Goal: Navigation & Orientation: Find specific page/section

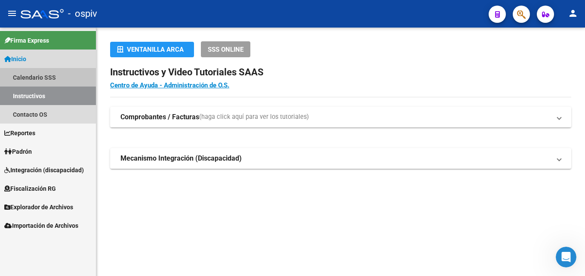
click at [49, 78] on link "Calendario SSS" at bounding box center [48, 77] width 96 height 19
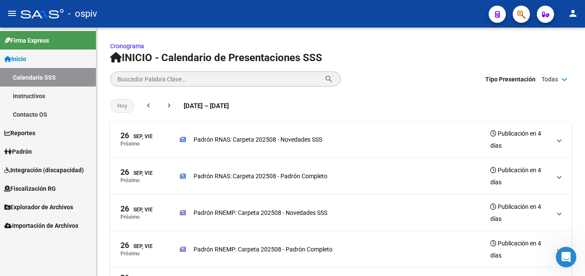
click at [41, 95] on link "Instructivos" at bounding box center [48, 96] width 96 height 19
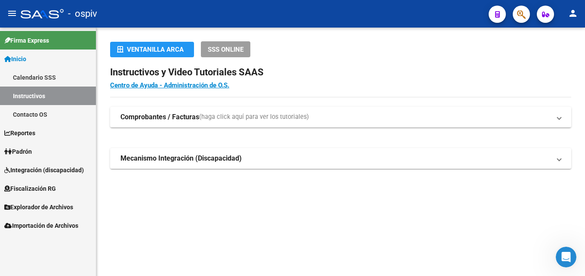
click at [42, 57] on link "Inicio" at bounding box center [48, 59] width 96 height 19
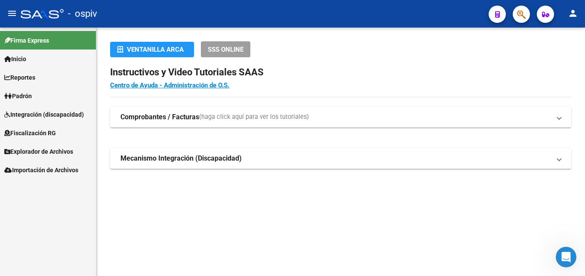
click at [42, 57] on link "Inicio" at bounding box center [48, 59] width 96 height 19
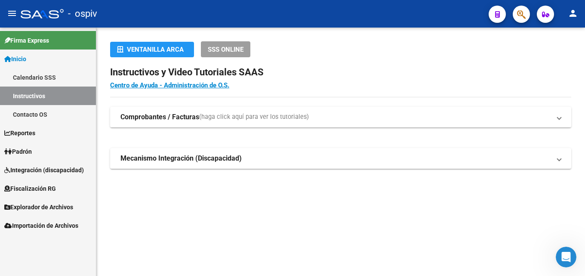
click at [76, 224] on span "Importación de Archivos" at bounding box center [41, 225] width 74 height 9
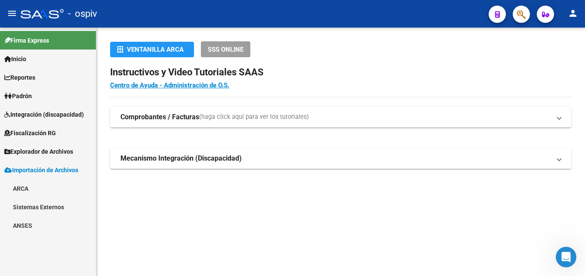
click at [52, 171] on span "Importación de Archivos" at bounding box center [41, 169] width 74 height 9
click at [53, 168] on span "Importación de Archivos" at bounding box center [41, 169] width 74 height 9
click at [52, 155] on span "Explorador de Archivos" at bounding box center [38, 151] width 69 height 9
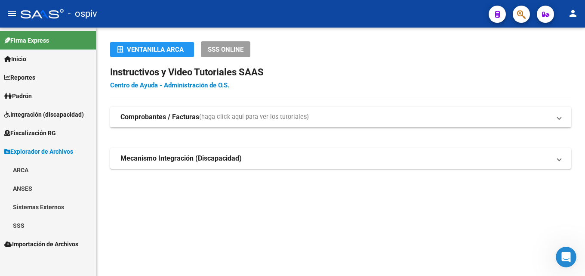
click at [51, 132] on span "Fiscalización RG" at bounding box center [30, 132] width 52 height 9
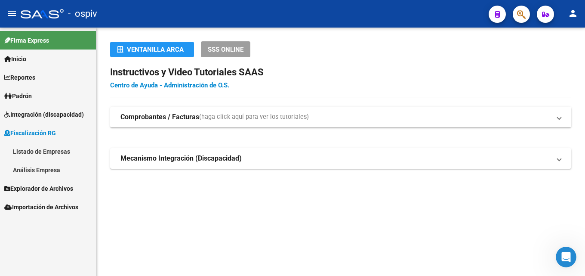
click at [33, 117] on span "Integración (discapacidad)" at bounding box center [44, 114] width 80 height 9
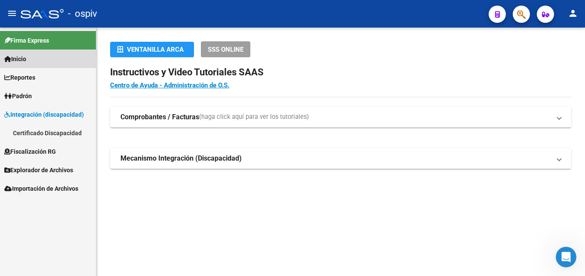
click at [48, 60] on link "Inicio" at bounding box center [48, 59] width 96 height 19
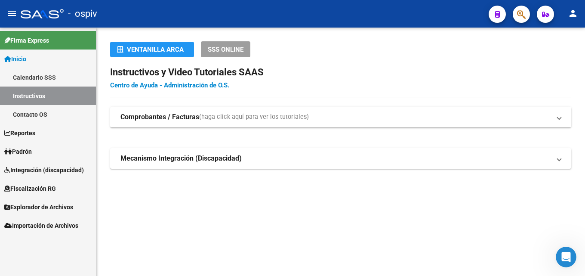
click at [38, 57] on link "Inicio" at bounding box center [48, 59] width 96 height 19
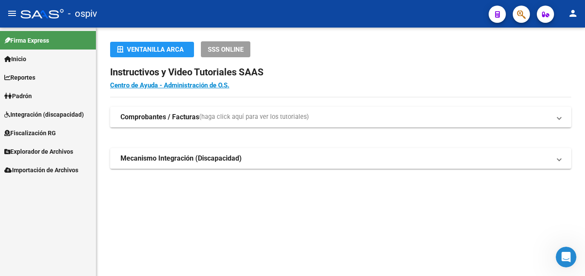
click at [50, 61] on link "Inicio" at bounding box center [48, 59] width 96 height 19
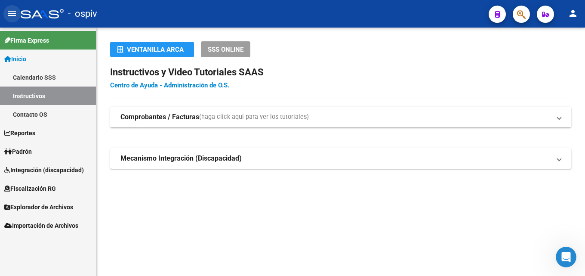
click at [11, 12] on mat-icon "menu" at bounding box center [12, 13] width 10 height 10
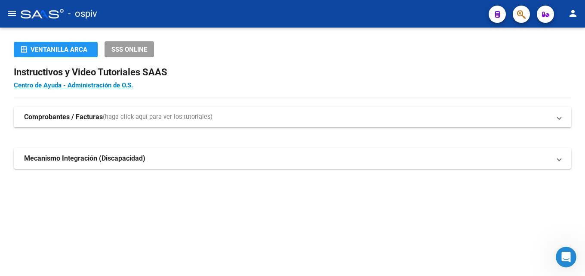
click at [12, 12] on mat-icon "menu" at bounding box center [12, 13] width 10 height 10
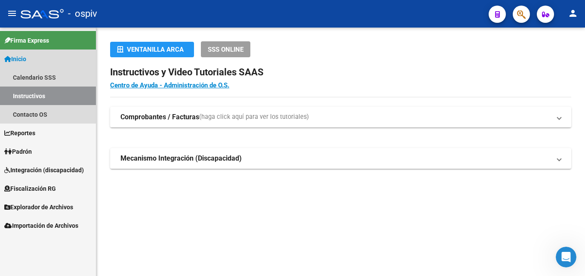
click at [24, 54] on span "Inicio" at bounding box center [15, 58] width 22 height 9
